Goal: Navigation & Orientation: Find specific page/section

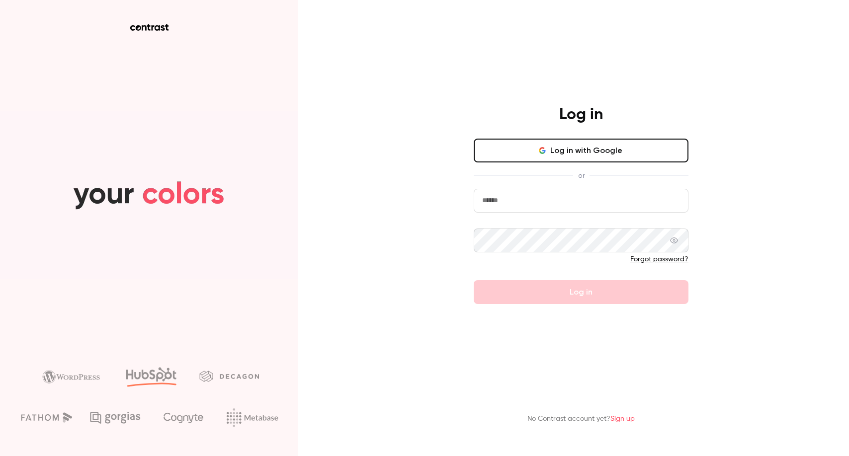
click at [554, 149] on button "Log in with Google" at bounding box center [581, 151] width 215 height 24
